Goal: Task Accomplishment & Management: Use online tool/utility

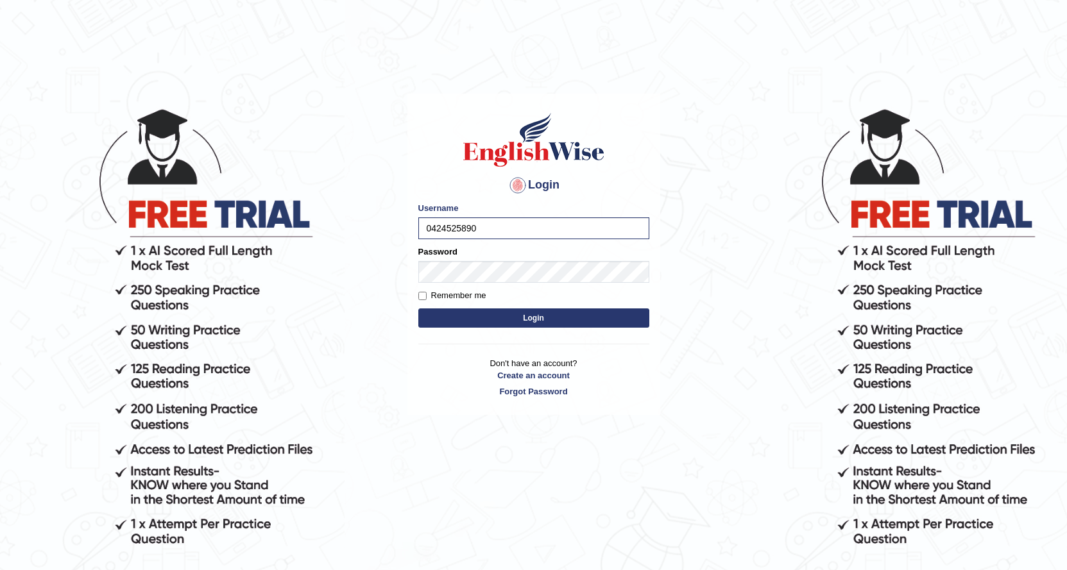
click at [488, 232] on input "0424525890" at bounding box center [533, 229] width 231 height 22
click at [587, 316] on button "Login" at bounding box center [533, 318] width 231 height 19
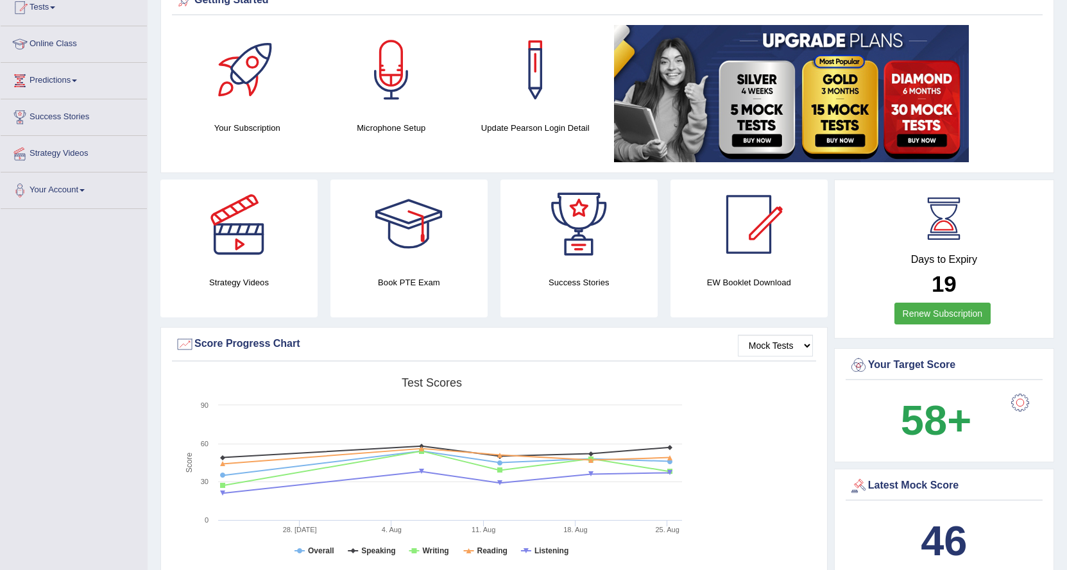
scroll to position [128, 0]
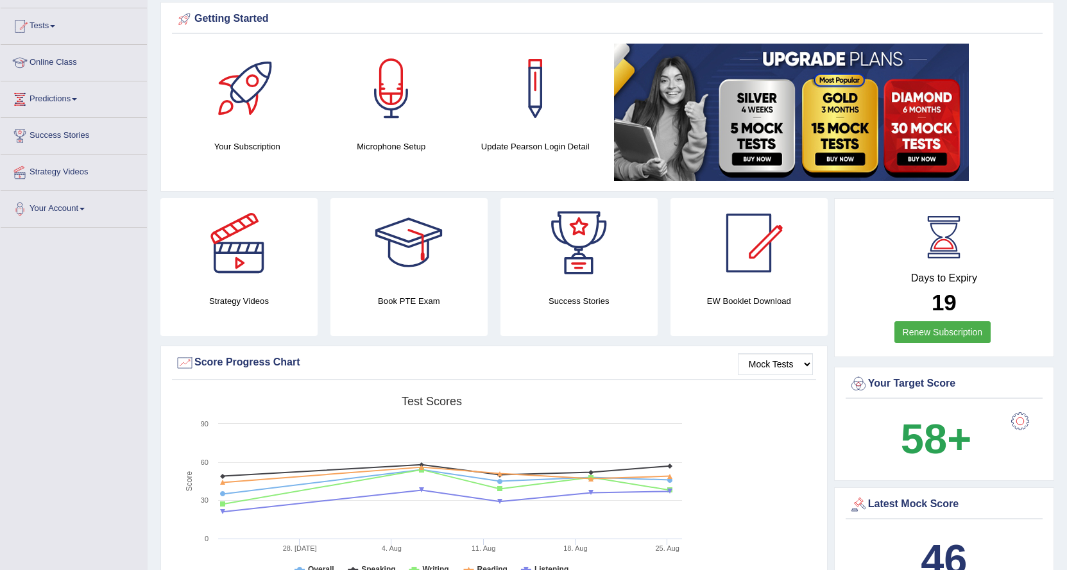
click at [999, 429] on div at bounding box center [1015, 422] width 47 height 26
click at [1019, 420] on div at bounding box center [1020, 422] width 26 height 26
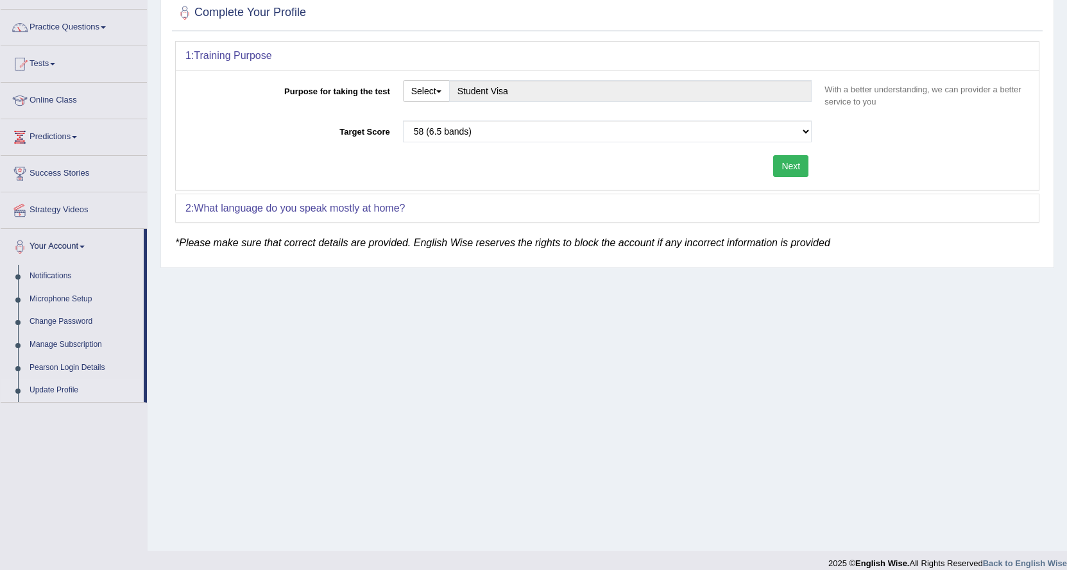
scroll to position [103, 0]
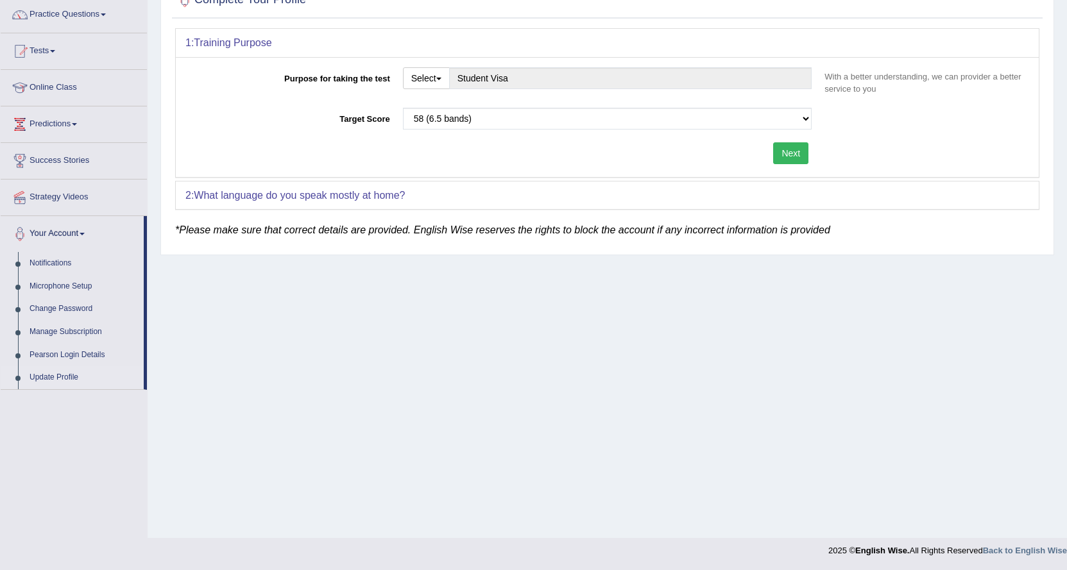
click at [782, 150] on button "Next" at bounding box center [790, 153] width 35 height 22
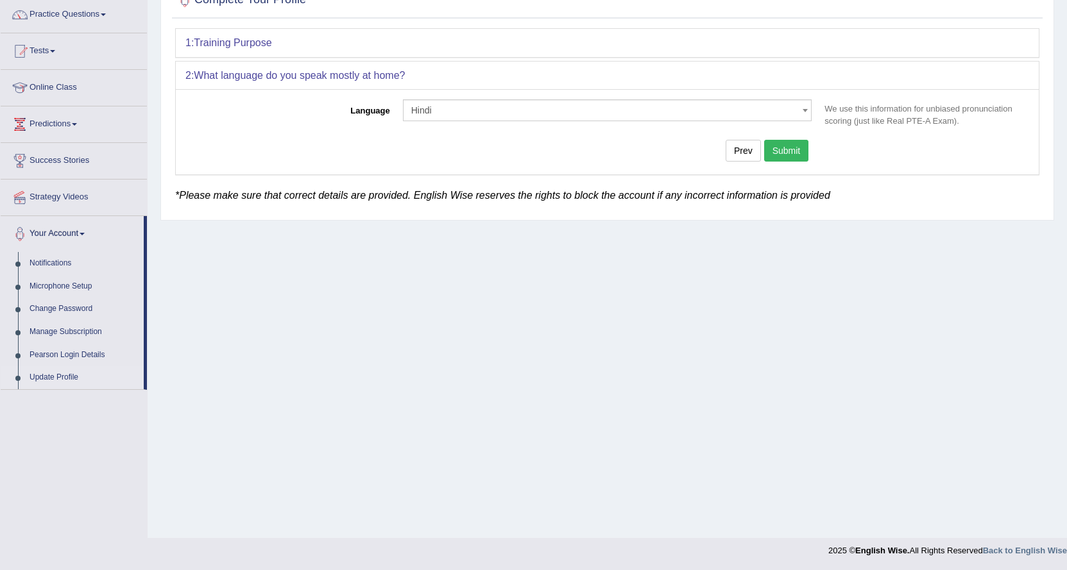
click at [787, 153] on button "Submit" at bounding box center [786, 151] width 45 height 22
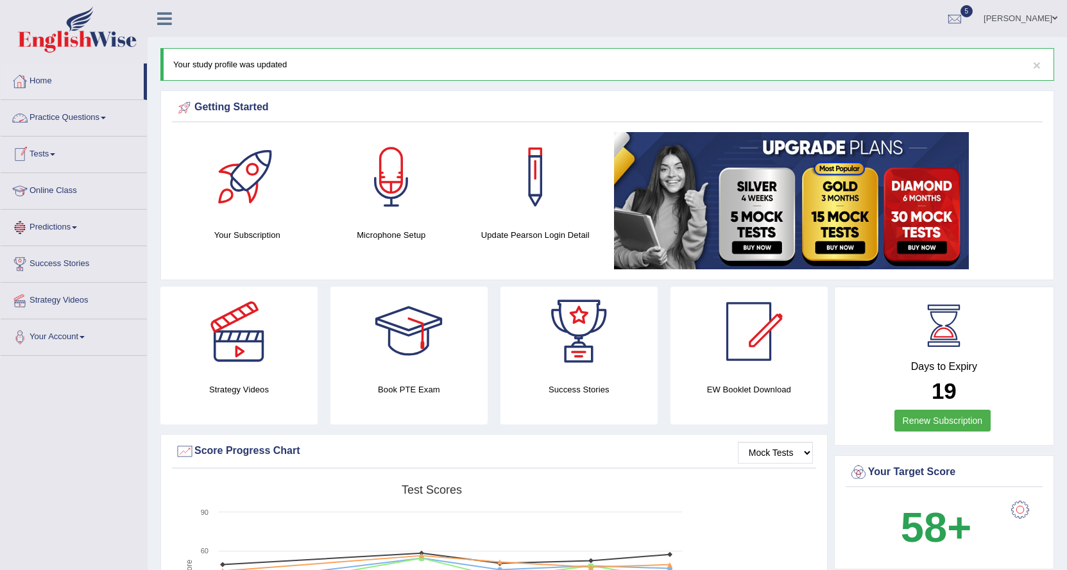
click at [47, 153] on link "Tests" at bounding box center [74, 153] width 146 height 32
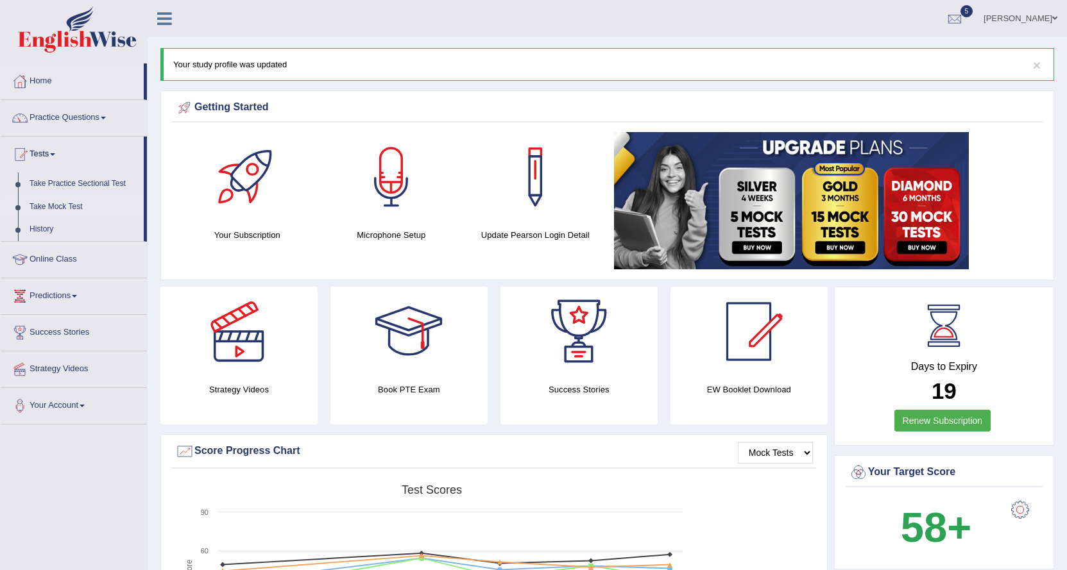
click at [51, 204] on link "Take Mock Test" at bounding box center [84, 207] width 120 height 23
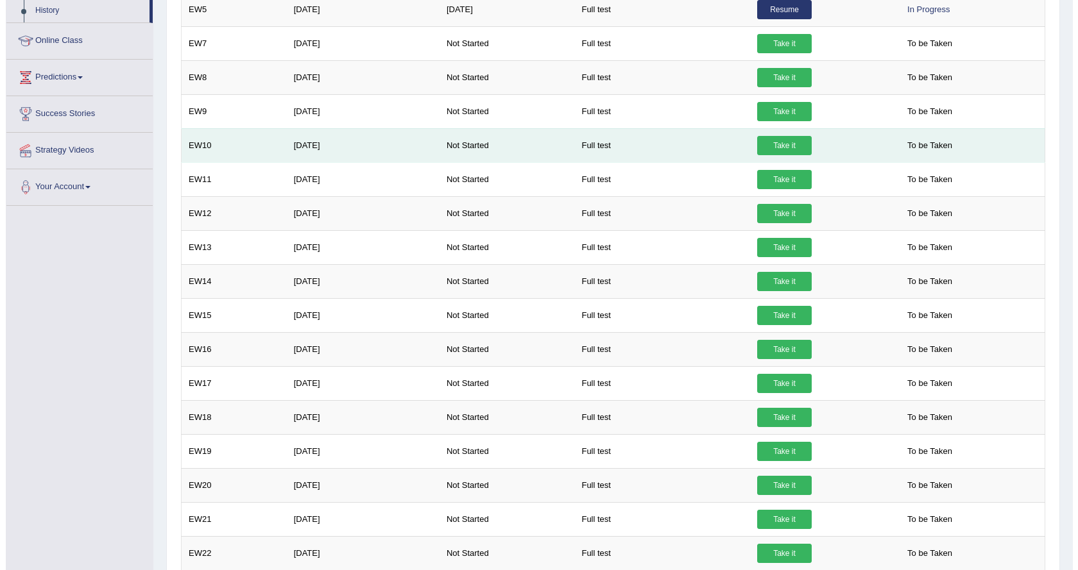
scroll to position [150, 0]
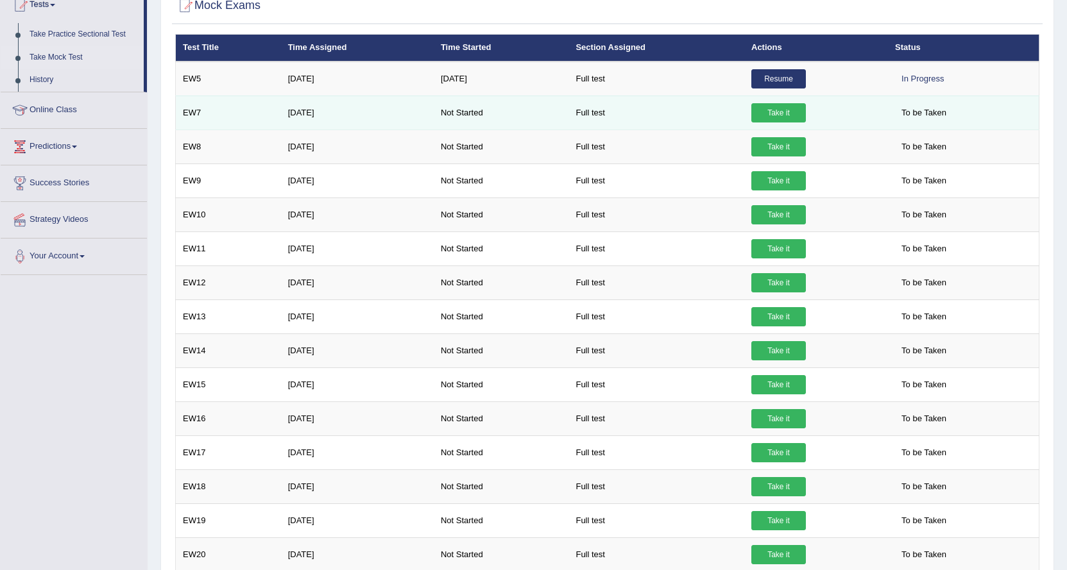
click at [782, 110] on link "Take it" at bounding box center [778, 112] width 55 height 19
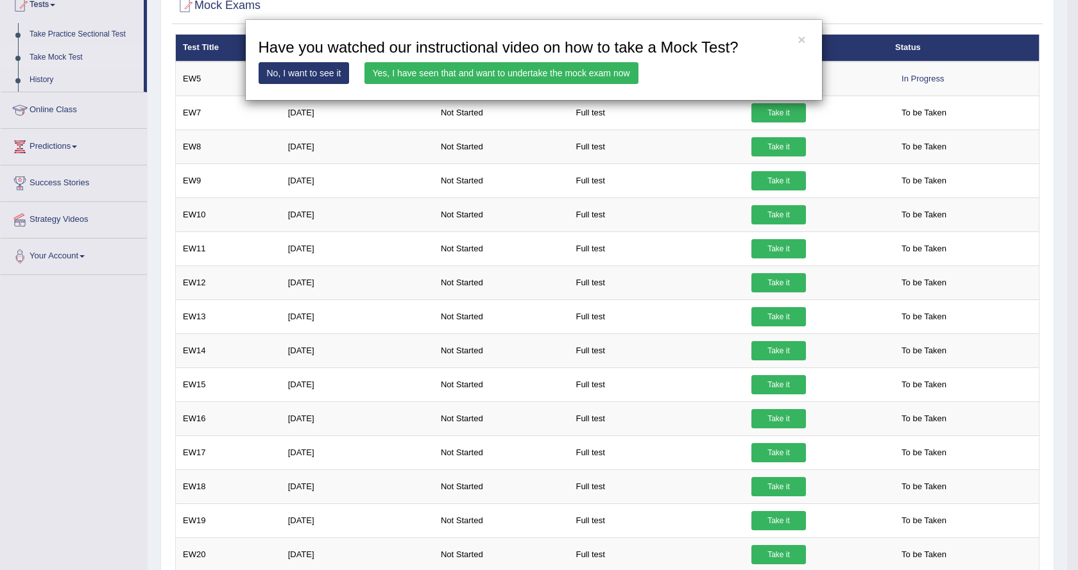
click at [590, 74] on link "Yes, I have seen that and want to undertake the mock exam now" at bounding box center [501, 73] width 274 height 22
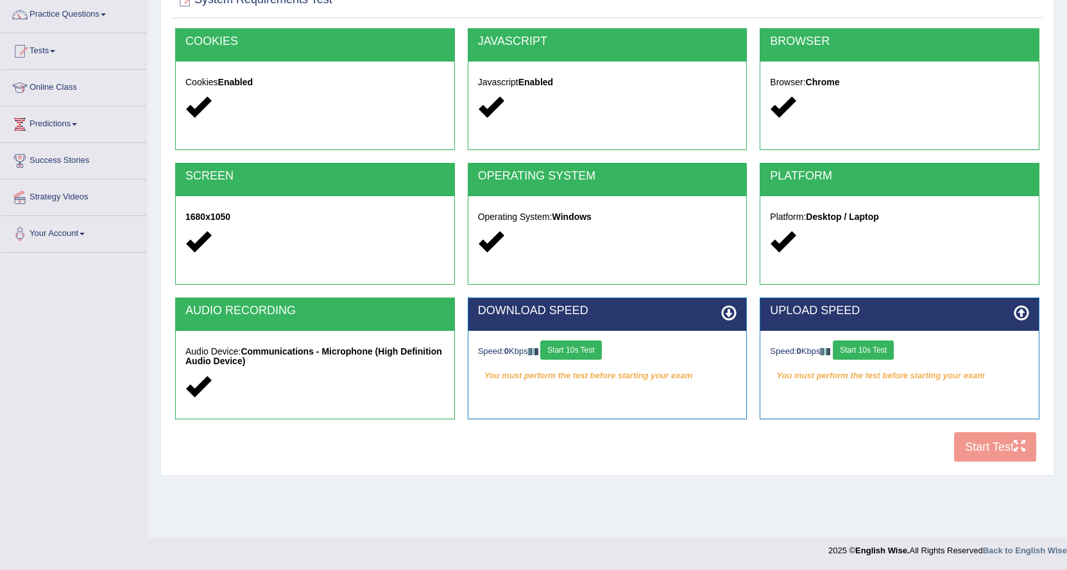
click at [591, 352] on button "Start 10s Test" at bounding box center [570, 350] width 61 height 19
click at [880, 347] on div "Speed: 0 Kbps Start 10s Test" at bounding box center [899, 352] width 259 height 22
click at [869, 350] on button "Start 10s Test" at bounding box center [863, 350] width 61 height 19
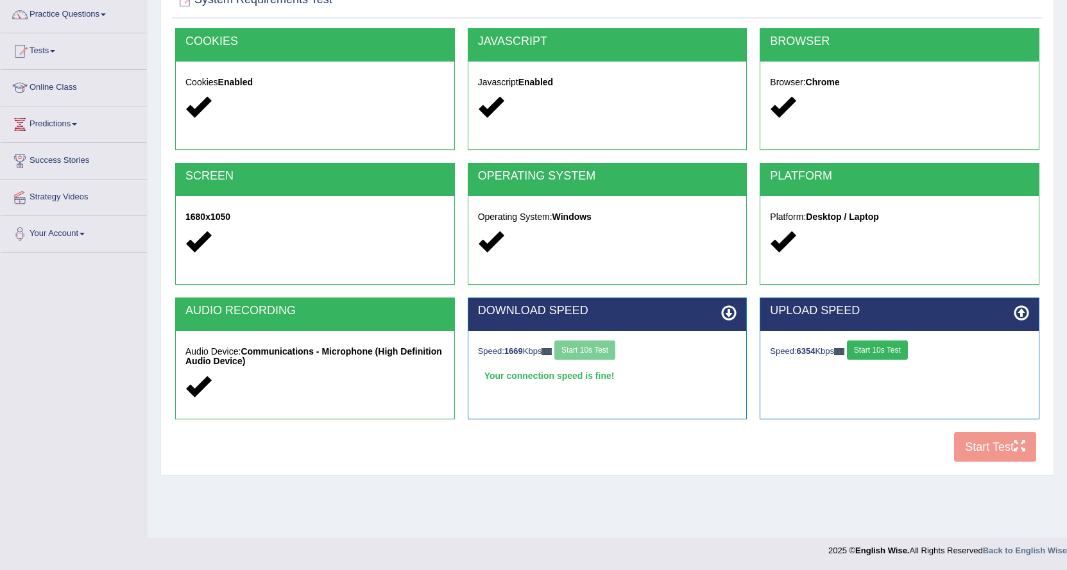
click at [866, 348] on button "Start 10s Test" at bounding box center [877, 350] width 61 height 19
click at [979, 445] on button "Start Test" at bounding box center [995, 447] width 82 height 30
